Goal: Task Accomplishment & Management: Use online tool/utility

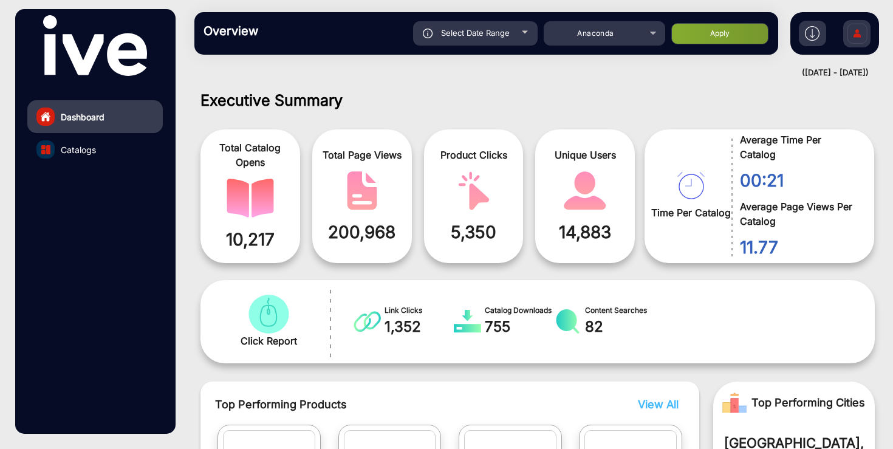
scroll to position [9, 0]
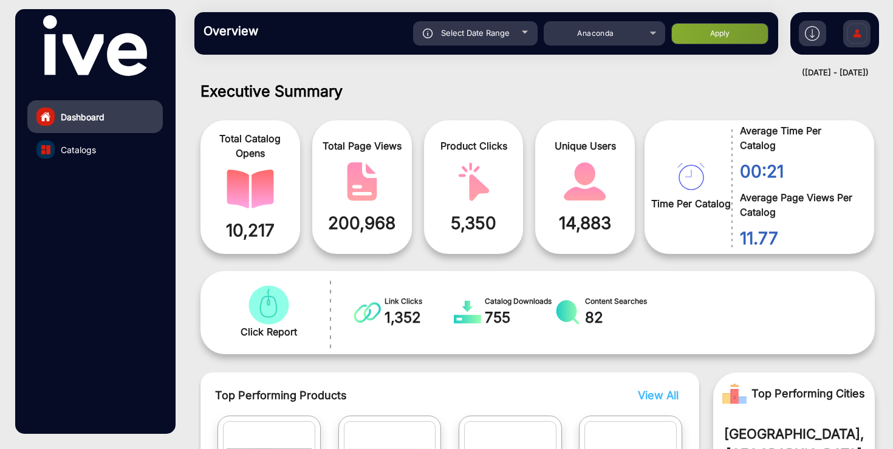
click at [101, 152] on link "Catalogs" at bounding box center [94, 149] width 135 height 33
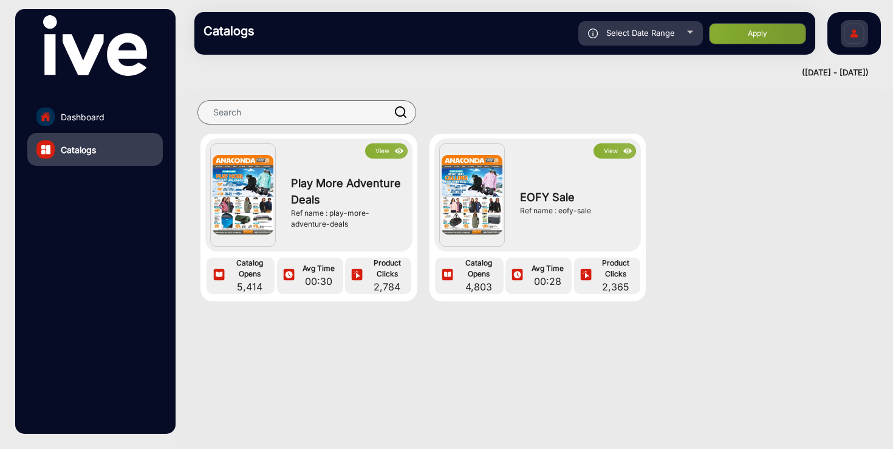
click at [380, 148] on button "View" at bounding box center [386, 150] width 43 height 15
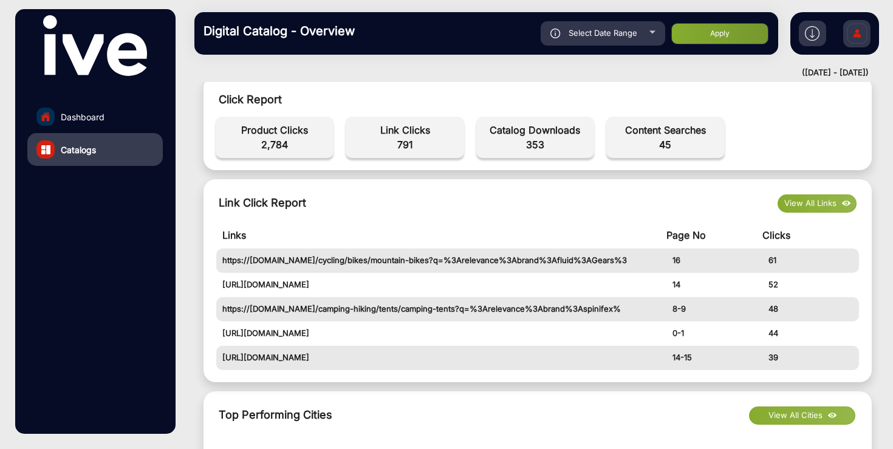
scroll to position [367, 0]
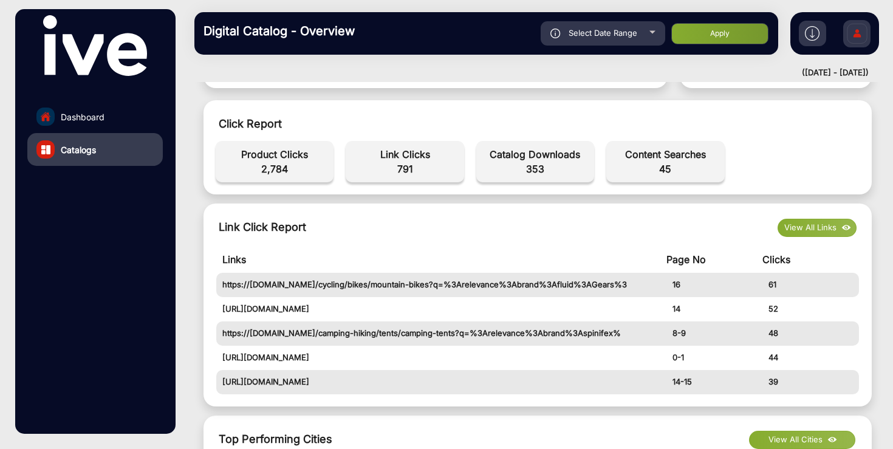
click at [661, 160] on span "Content Searches" at bounding box center [665, 154] width 106 height 15
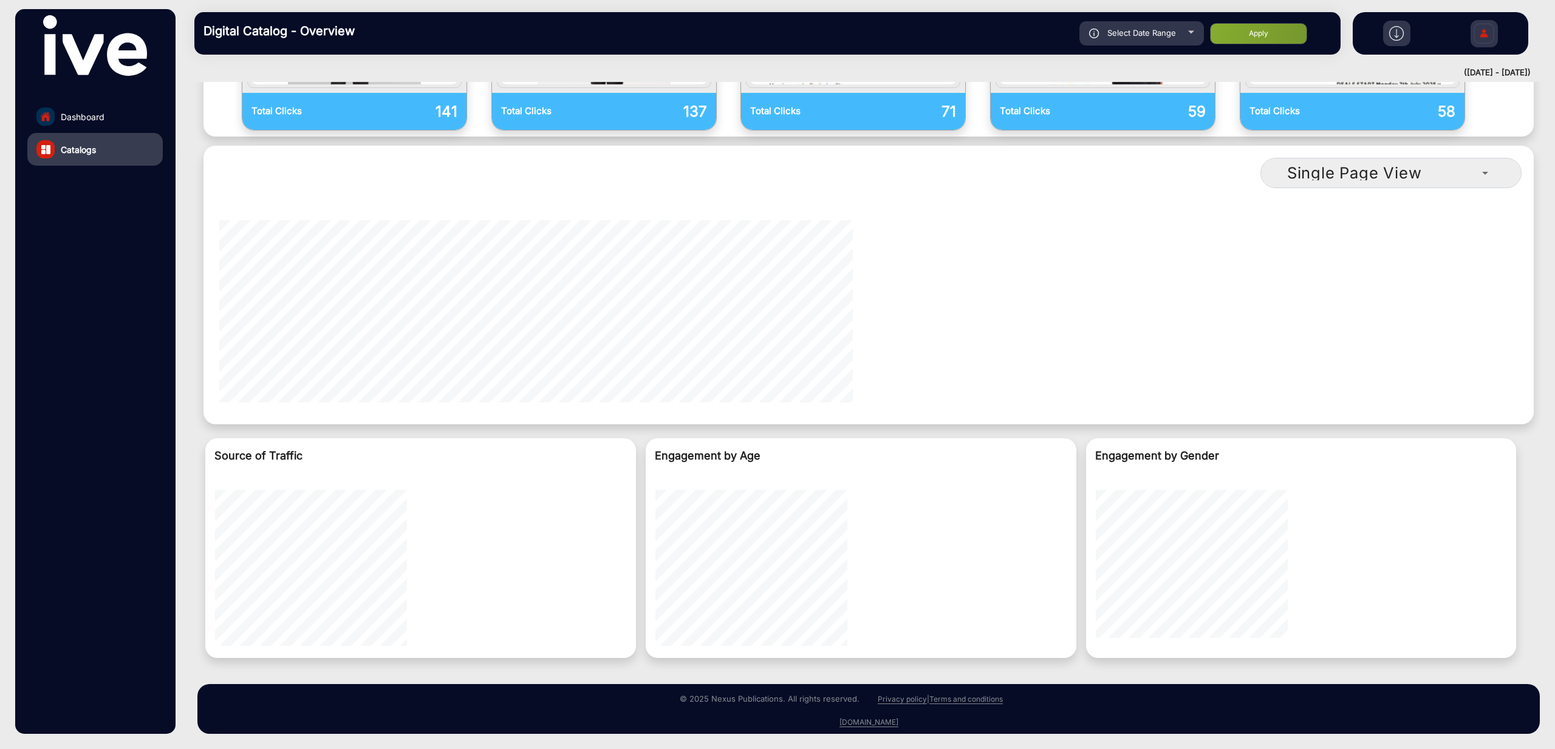
scroll to position [1032, 0]
